Goal: Communication & Community: Ask a question

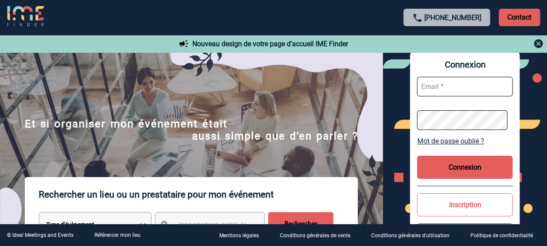
type input "beatrice.coppens@abeille-assurances.fr"
click at [463, 172] on button "Connexion" at bounding box center [465, 166] width 96 height 23
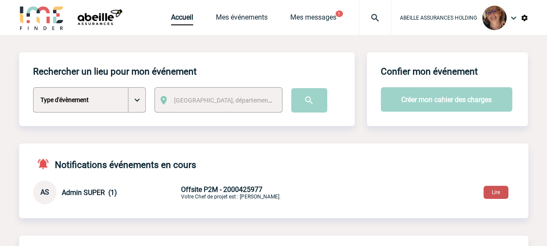
click at [495, 192] on button "Lire" at bounding box center [496, 191] width 25 height 13
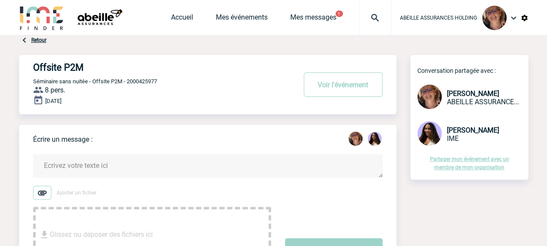
click at [131, 166] on textarea at bounding box center [208, 165] width 350 height 23
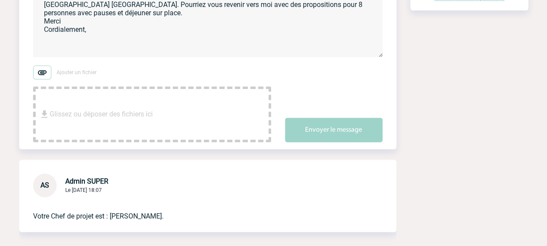
scroll to position [174, 0]
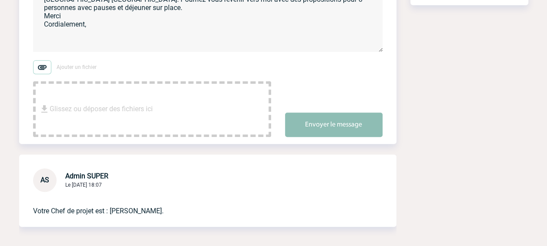
type textarea "Bonjour Jessica, je souhaiterais organiser une journée à l'extérieur le 08/10/2…"
click at [320, 123] on button "Envoyer le message" at bounding box center [334, 124] width 98 height 24
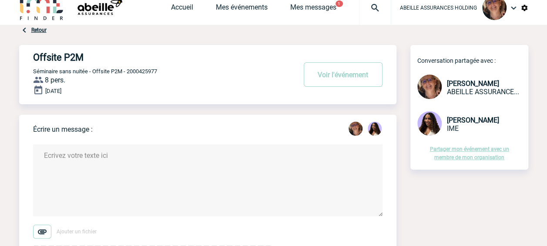
scroll to position [0, 0]
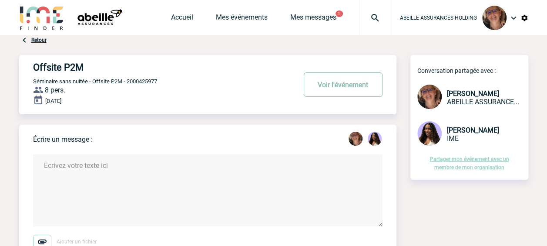
click at [339, 82] on button "Voir l'événement" at bounding box center [343, 84] width 79 height 24
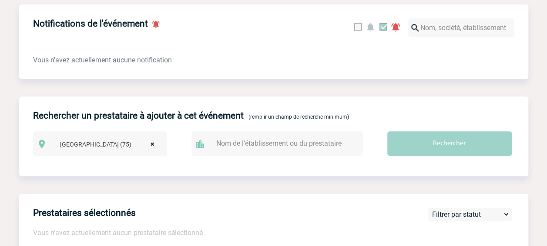
scroll to position [348, 0]
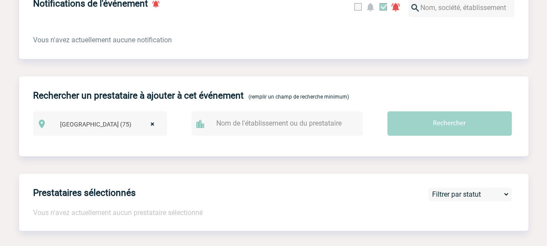
click at [265, 127] on input "text" at bounding box center [281, 123] width 135 height 13
type input "chateauform [GEOGRAPHIC_DATA]"
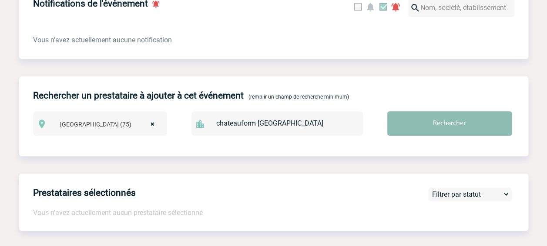
click at [442, 123] on input "Rechercher" at bounding box center [450, 123] width 125 height 24
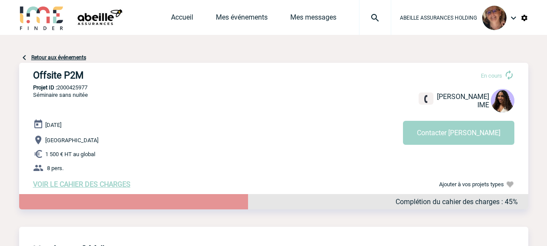
scroll to position [348, 0]
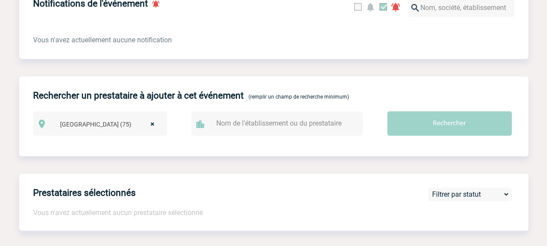
click at [236, 129] on input "text" at bounding box center [281, 123] width 135 height 13
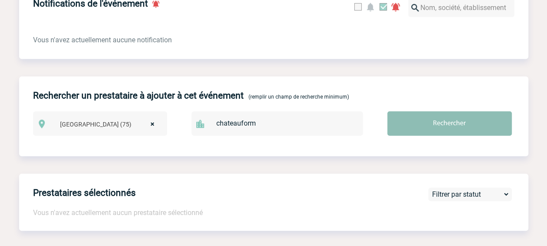
type input "chateauform"
click at [449, 131] on input "Rechercher" at bounding box center [450, 123] width 125 height 24
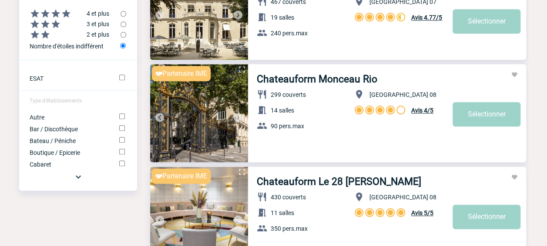
scroll to position [463, 0]
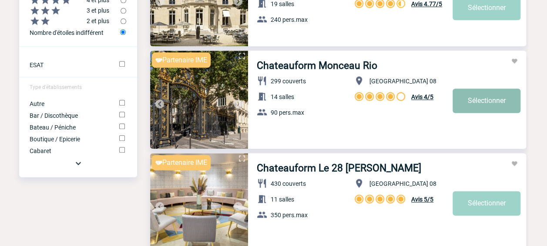
click at [470, 98] on link "Sélectionner" at bounding box center [487, 100] width 68 height 24
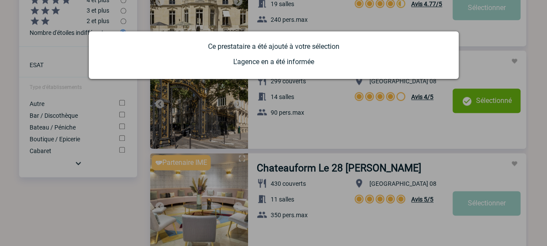
click at [481, 106] on div at bounding box center [273, 123] width 547 height 246
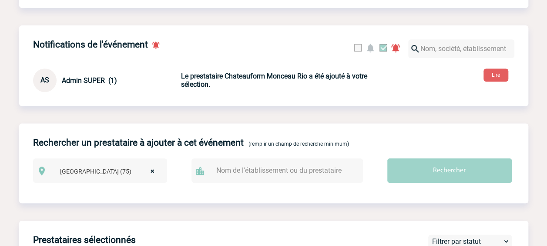
scroll to position [261, 0]
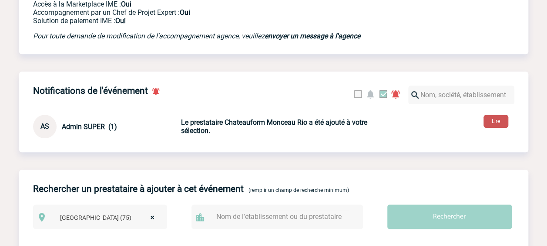
click at [492, 122] on button "Lire" at bounding box center [496, 121] width 25 height 13
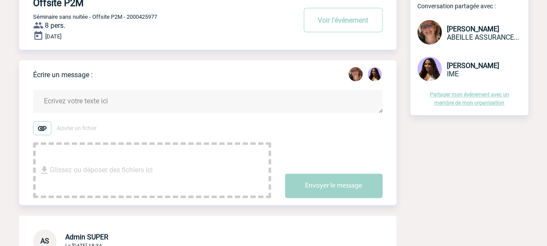
scroll to position [87, 0]
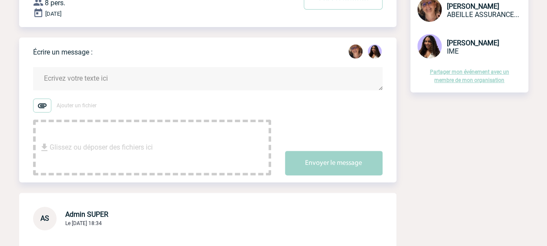
click at [214, 81] on textarea at bounding box center [208, 78] width 350 height 23
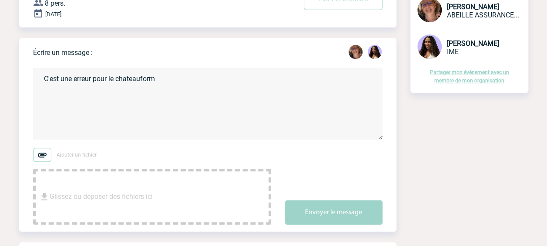
scroll to position [44, 0]
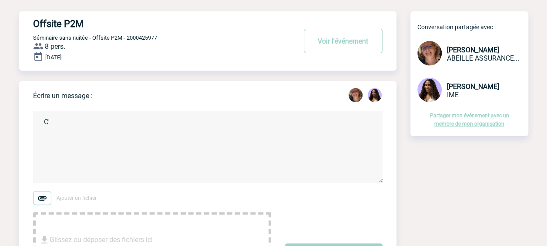
type textarea "C"
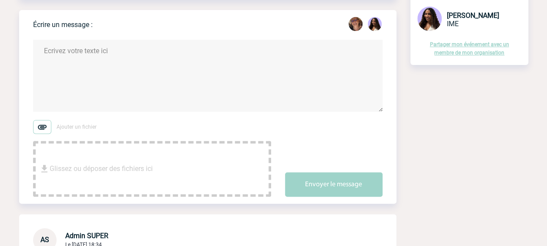
scroll to position [0, 0]
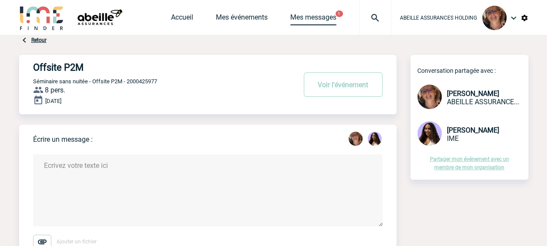
click at [307, 15] on link "Mes messages" at bounding box center [313, 19] width 46 height 12
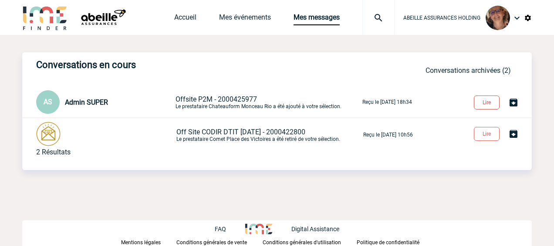
click at [483, 105] on button "Lire" at bounding box center [487, 102] width 26 height 14
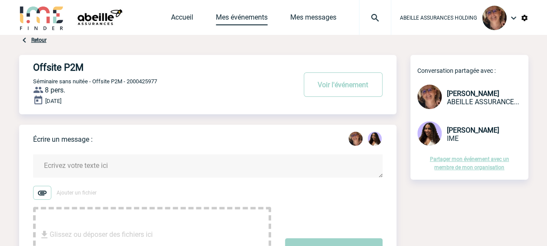
click at [227, 21] on link "Mes événements" at bounding box center [242, 19] width 52 height 12
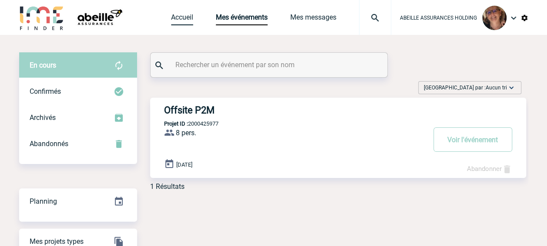
click at [187, 18] on link "Accueil" at bounding box center [182, 19] width 22 height 12
